Goal: Task Accomplishment & Management: Manage account settings

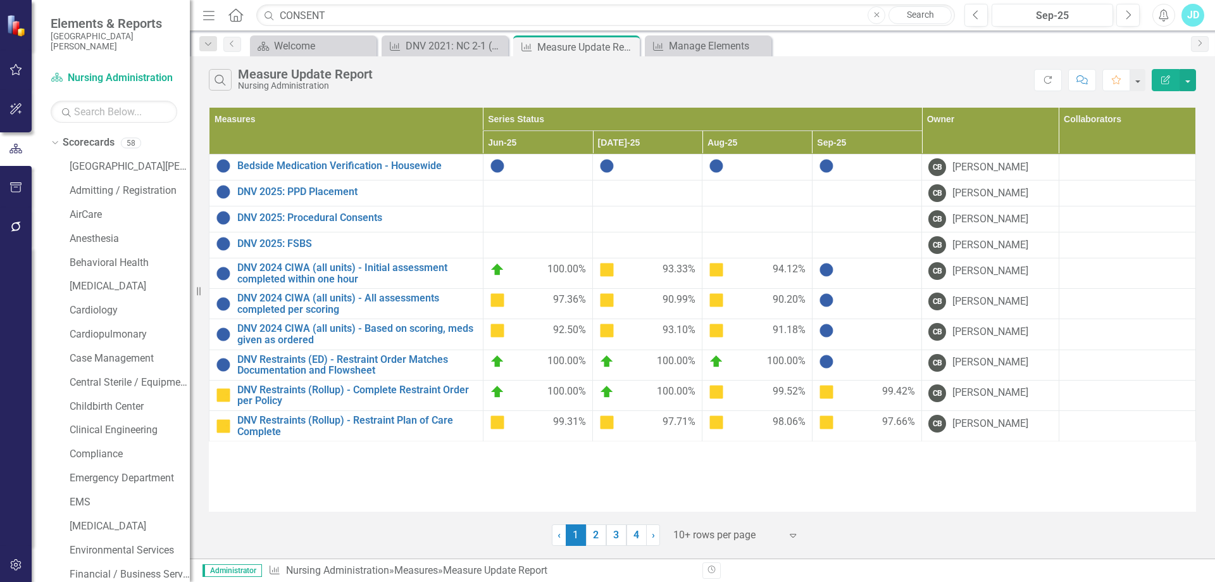
scroll to position [892, 0]
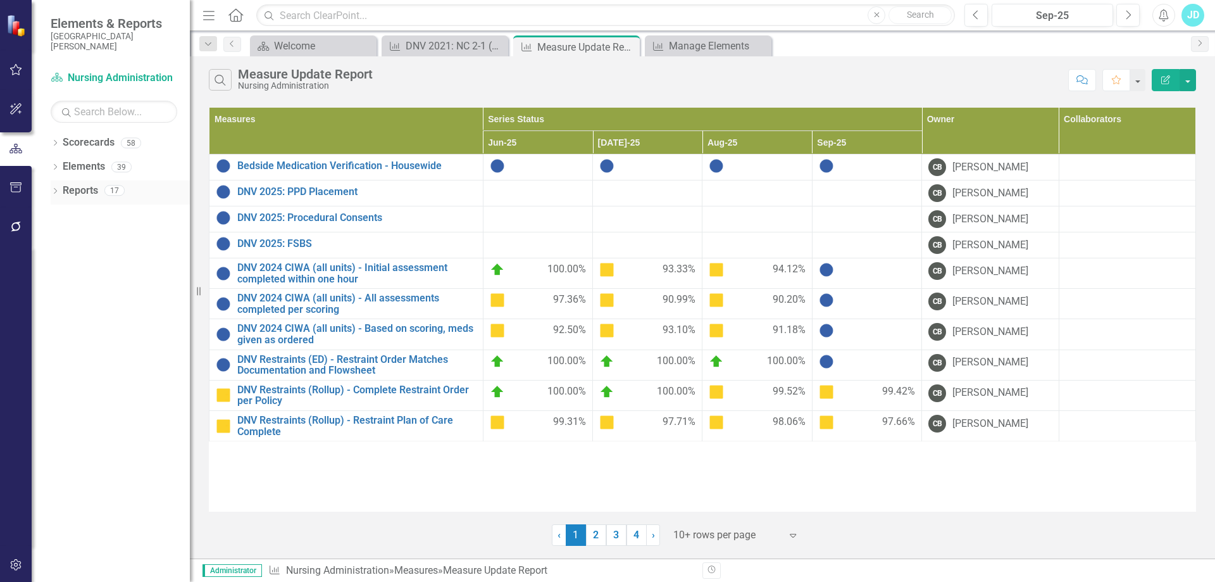
click at [57, 189] on icon "Dropdown" at bounding box center [55, 192] width 9 height 7
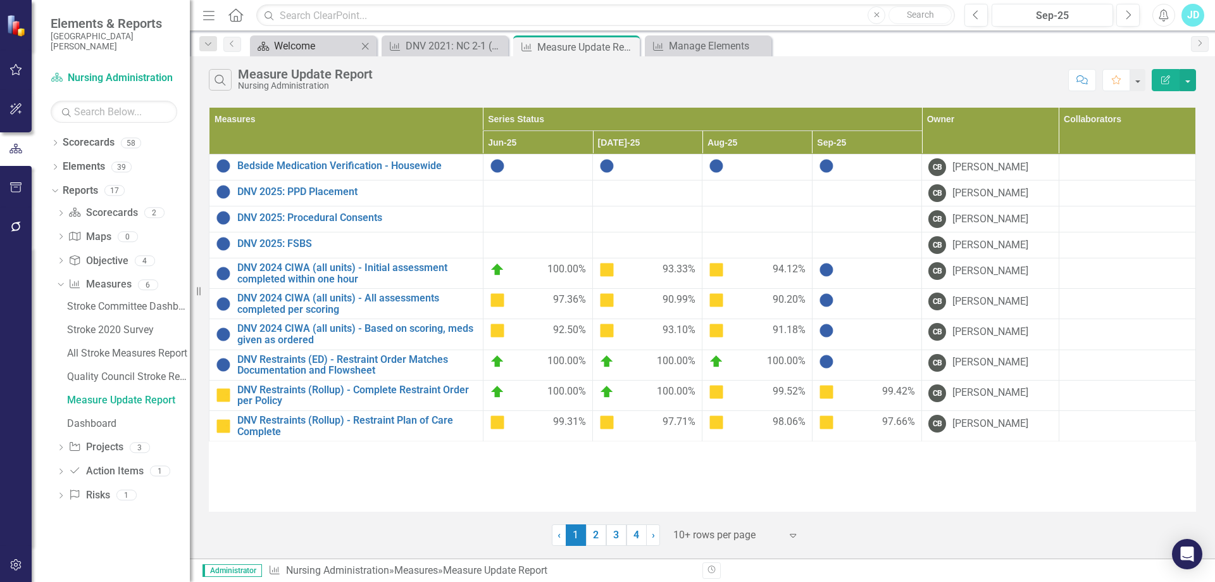
click at [291, 52] on div "Welcome" at bounding box center [316, 46] width 84 height 16
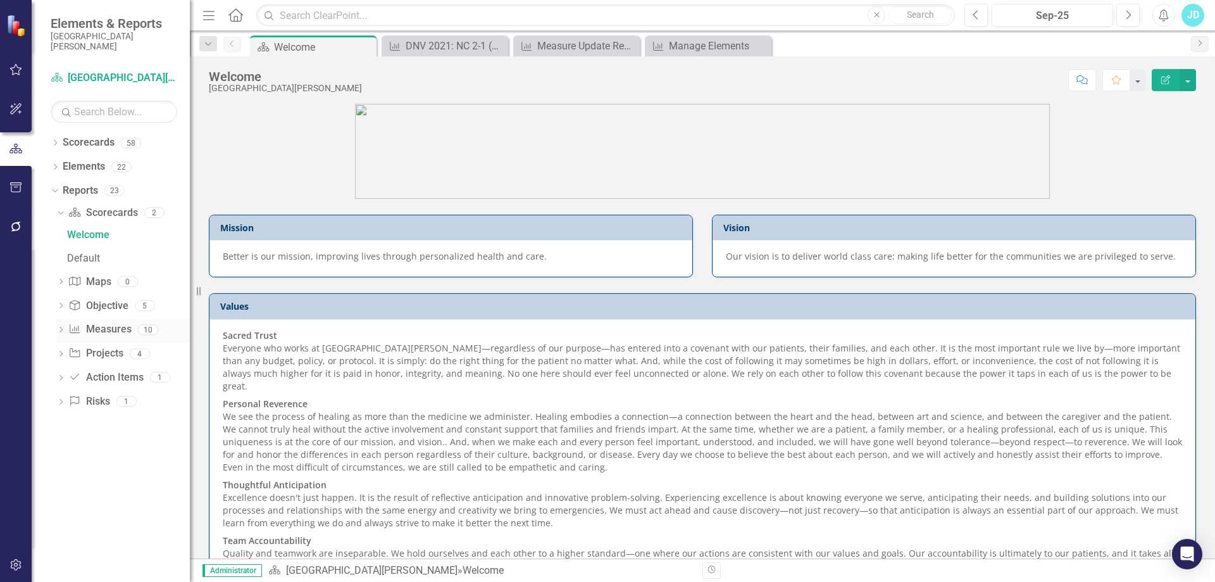
click at [96, 323] on link "Measure Measures" at bounding box center [99, 329] width 63 height 15
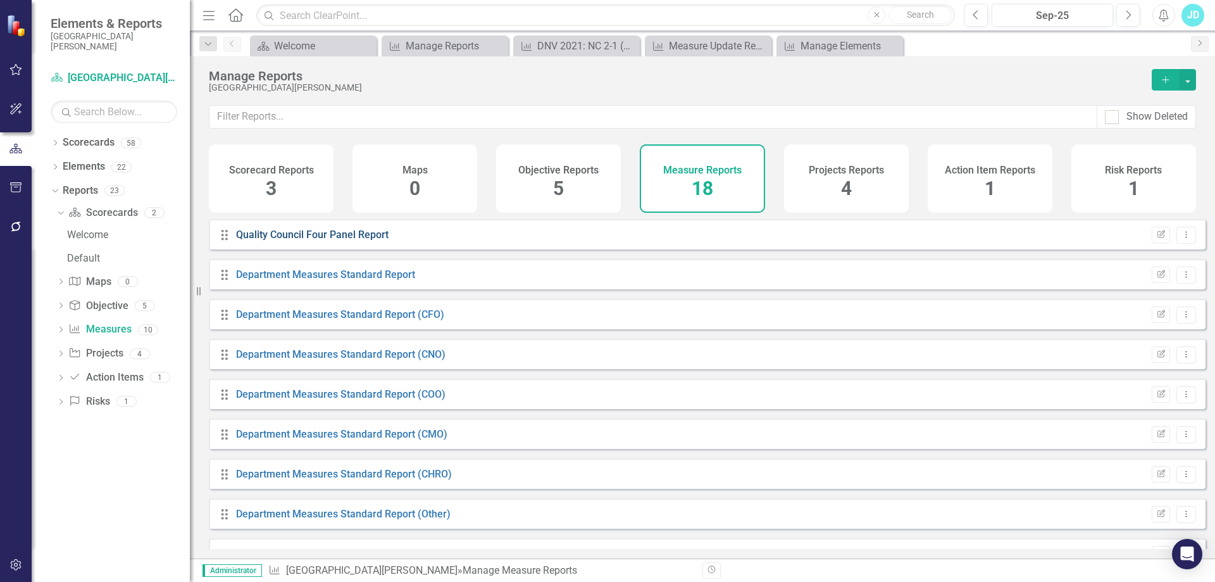
click at [300, 241] on link "Quality Council Four Panel Report" at bounding box center [312, 235] width 153 height 12
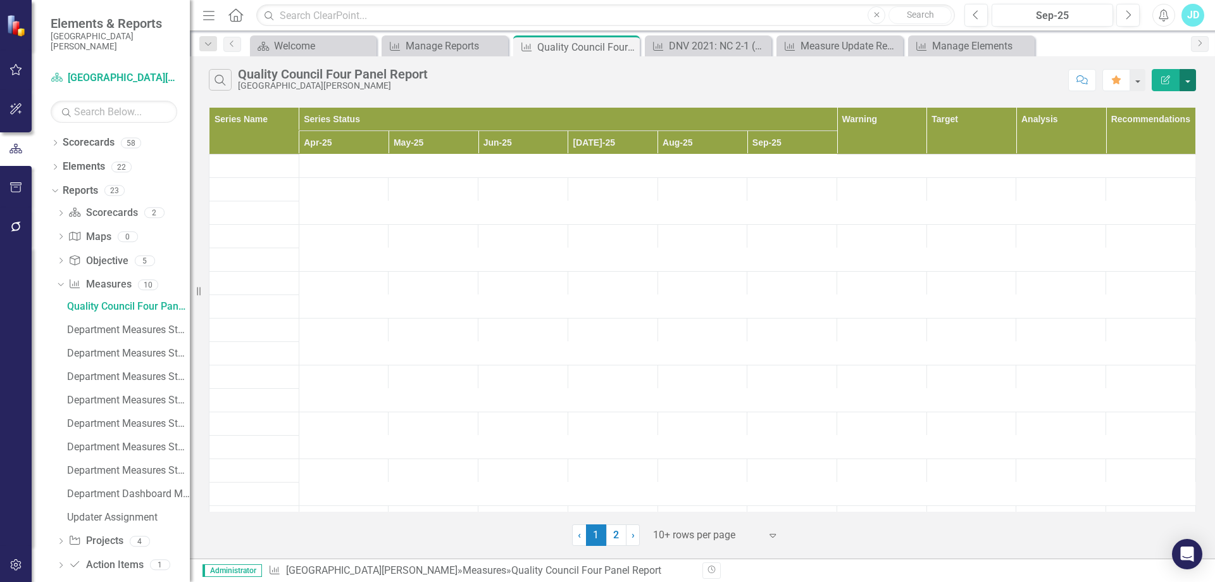
click at [1192, 84] on button "button" at bounding box center [1188, 80] width 16 height 22
click at [1170, 106] on link "Edit Report Edit Report" at bounding box center [1146, 103] width 100 height 23
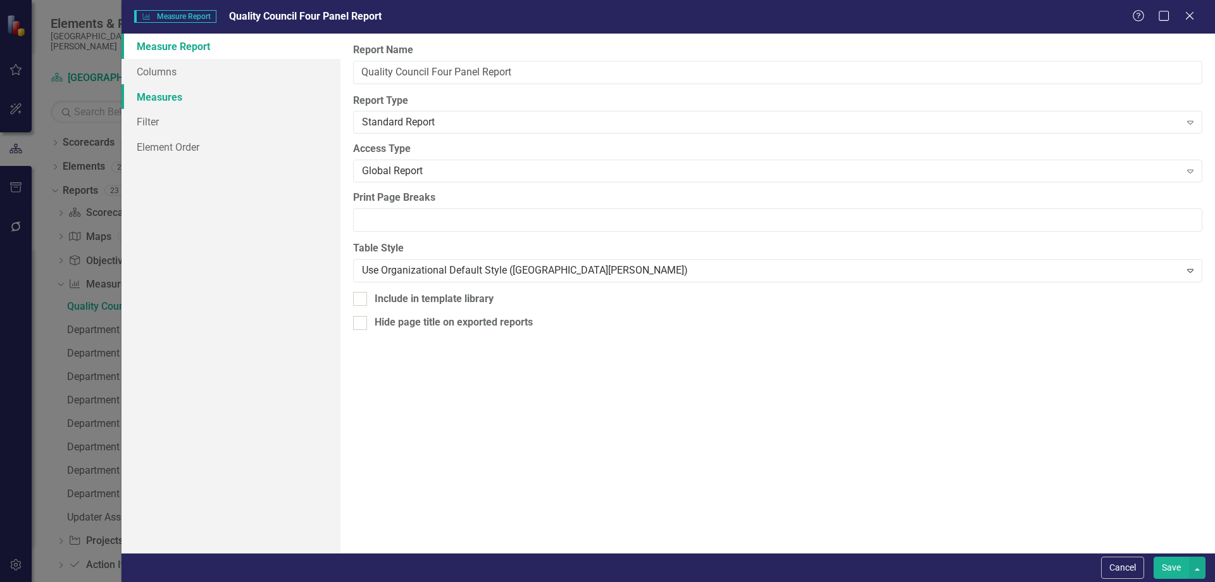
click at [175, 97] on link "Measures" at bounding box center [231, 96] width 219 height 25
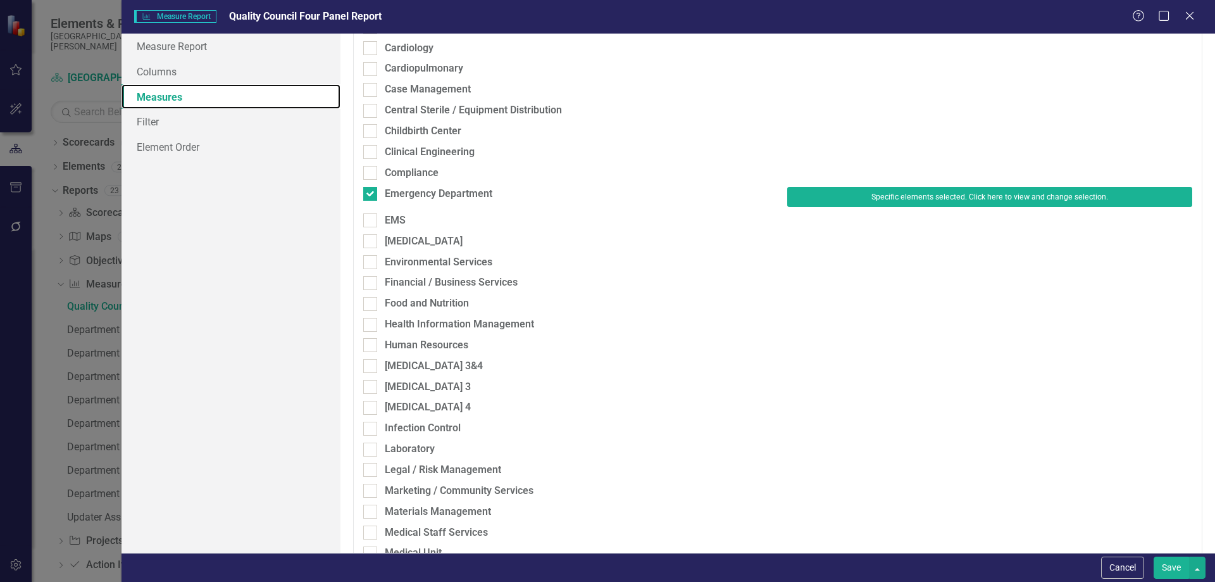
scroll to position [380, 0]
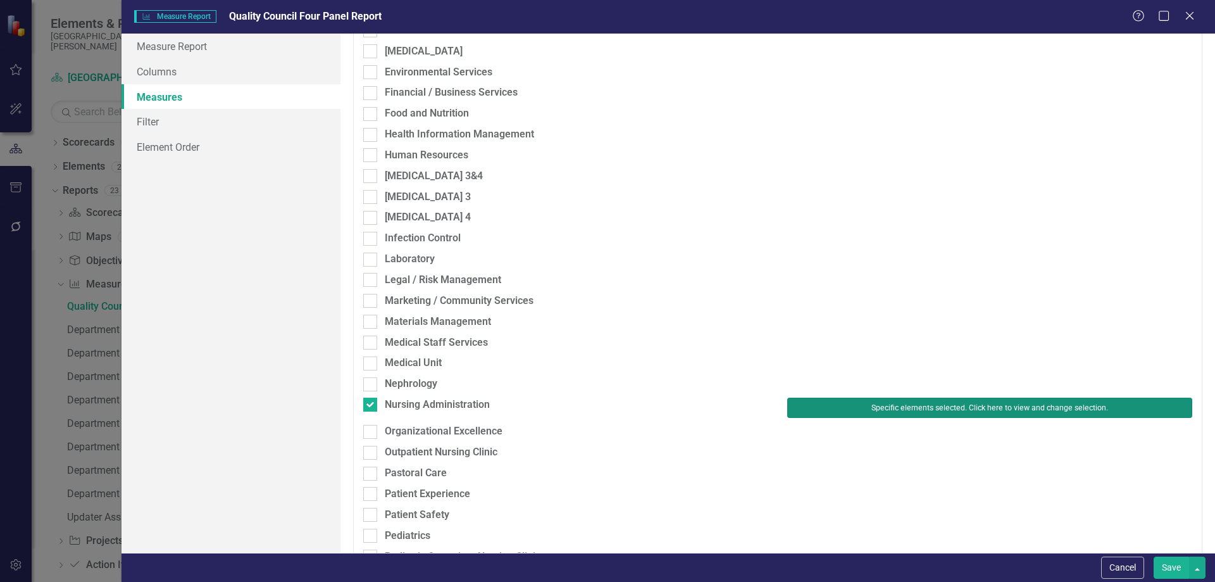
click at [905, 409] on button "Specific elements selected. Click here to view and change selection." at bounding box center [990, 408] width 405 height 20
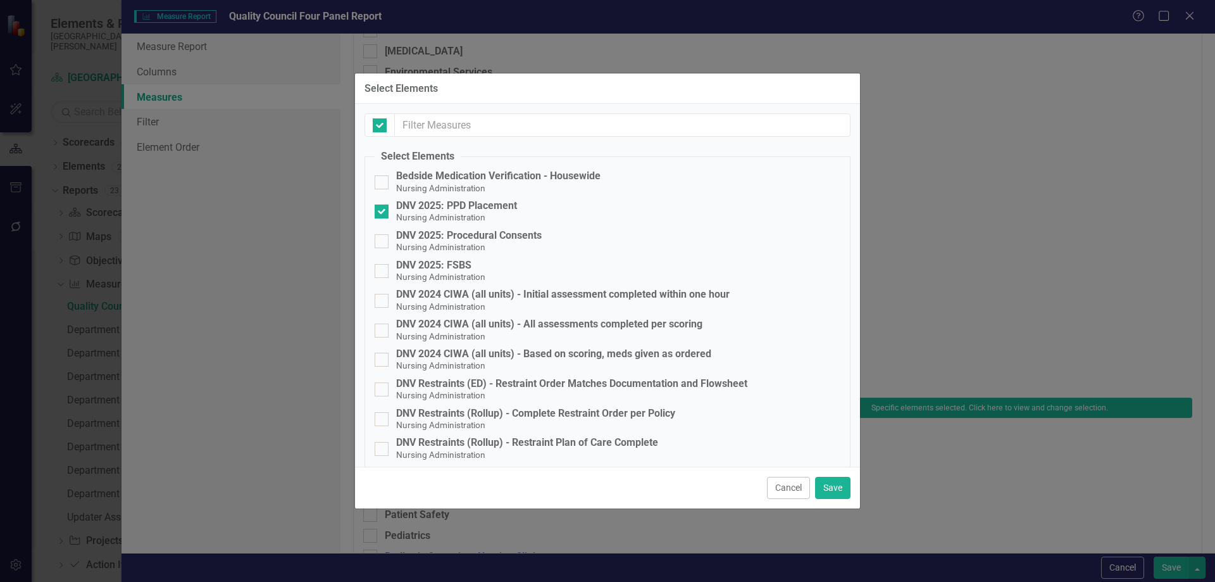
checkbox input "false"
click at [384, 242] on div at bounding box center [382, 241] width 14 height 14
click at [383, 242] on input "DNV 2025: Procedural Consents Nursing Administration" at bounding box center [379, 238] width 8 height 8
checkbox input "true"
click at [382, 268] on input "DNV 2025: FSBS Nursing Administration" at bounding box center [379, 268] width 8 height 8
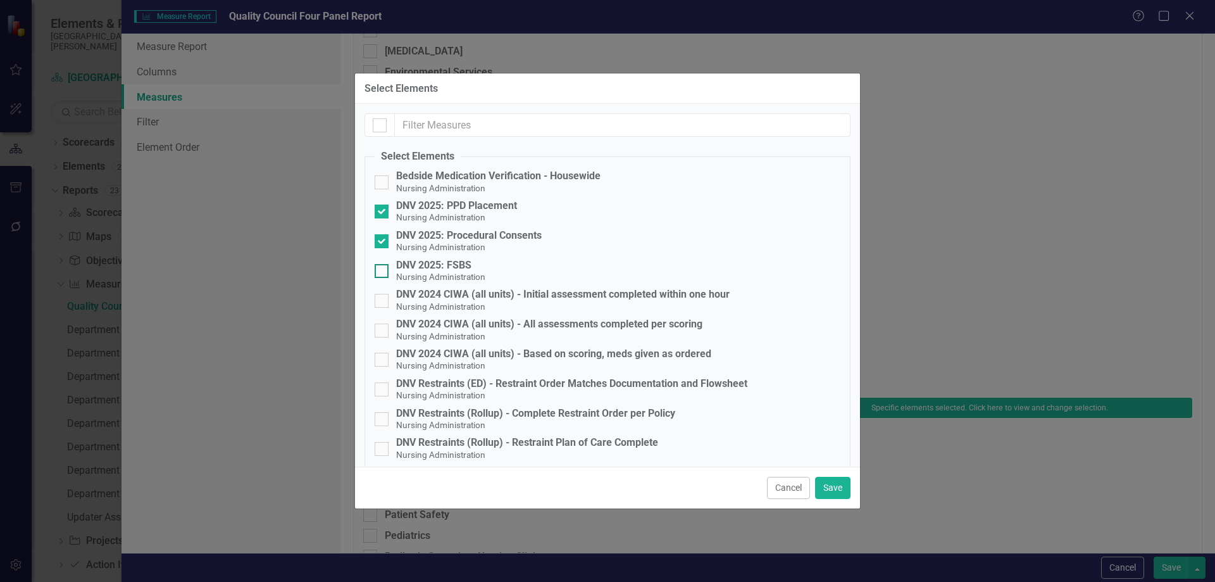
checkbox input "true"
click at [840, 491] on button "Save" at bounding box center [832, 488] width 35 height 22
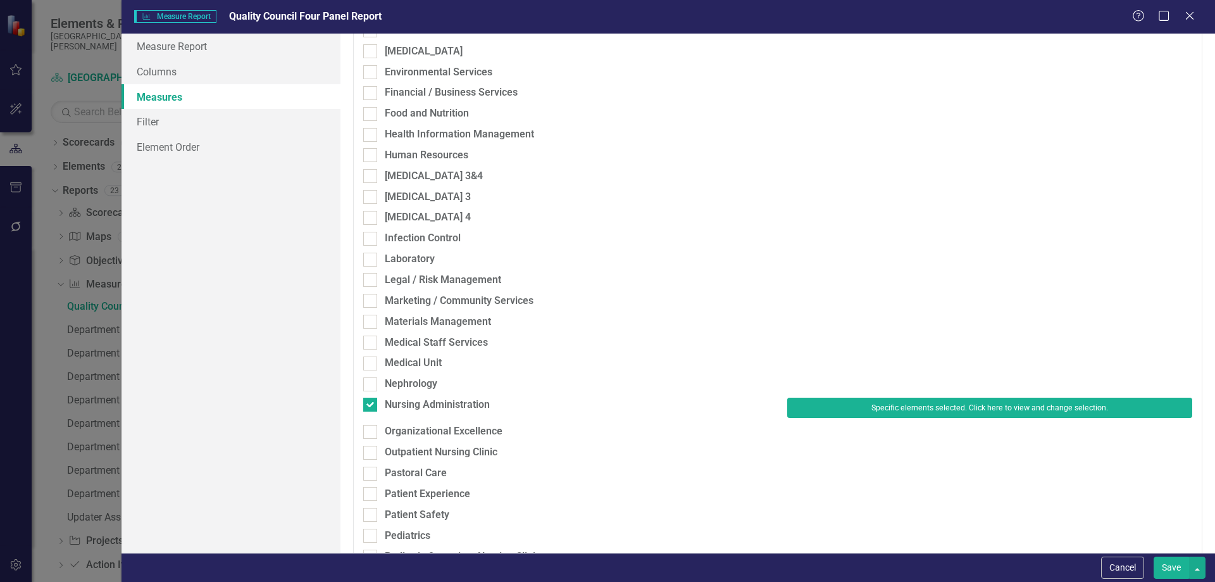
click at [1165, 565] on button "Save" at bounding box center [1171, 567] width 35 height 22
